Goal: Task Accomplishment & Management: Manage account settings

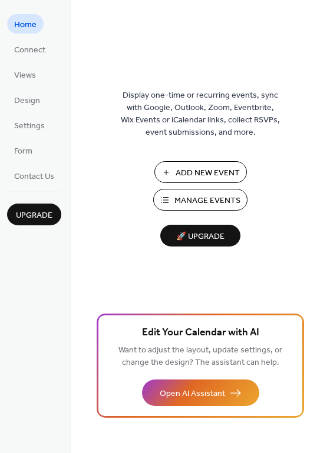
click at [33, 109] on ul "Home Connect Views Design Settings Form Contact Us" at bounding box center [34, 99] width 54 height 171
click at [32, 106] on span "Design" at bounding box center [27, 101] width 26 height 12
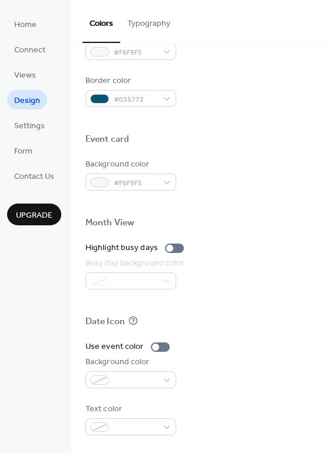
scroll to position [151, 0]
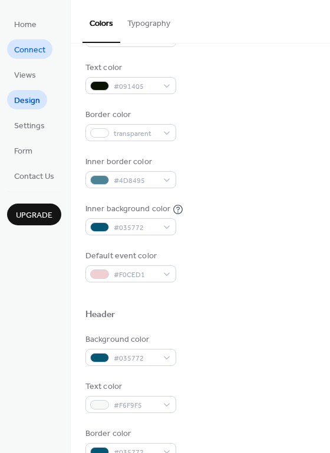
click at [30, 49] on span "Connect" at bounding box center [29, 50] width 31 height 12
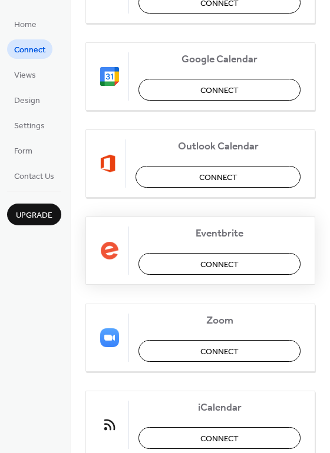
scroll to position [59, 0]
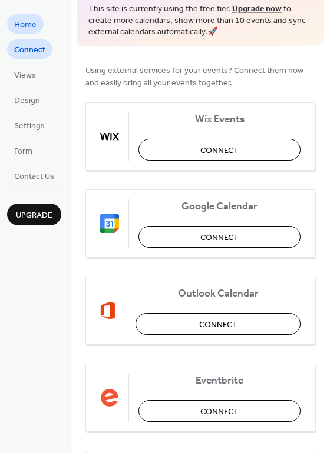
click at [20, 19] on span "Home" at bounding box center [25, 25] width 22 height 12
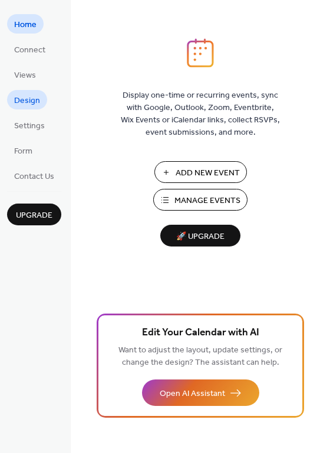
click at [24, 95] on span "Design" at bounding box center [27, 101] width 26 height 12
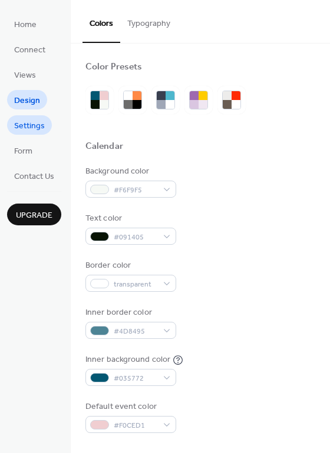
click at [25, 120] on span "Settings" at bounding box center [29, 126] width 31 height 12
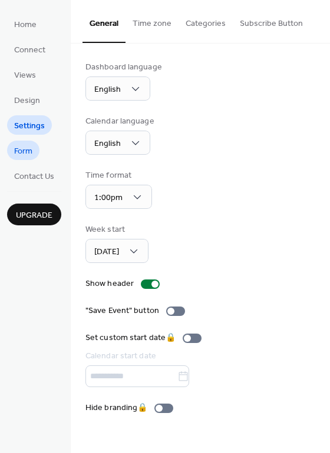
click at [26, 145] on span "Form" at bounding box center [23, 151] width 18 height 12
